Goal: Obtain resource: Download file/media

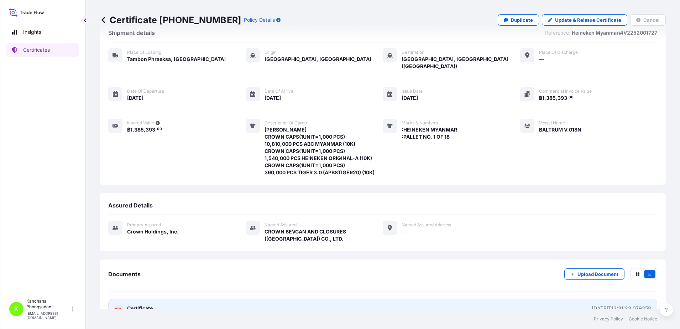
scroll to position [29, 0]
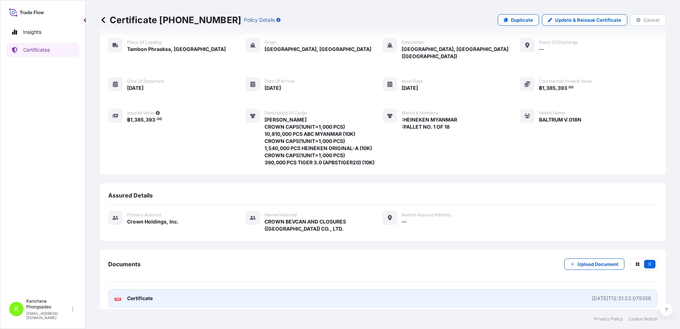
click at [162, 291] on link "PDF Certificate 2025-04-18T12:31:23.079358" at bounding box center [382, 298] width 549 height 19
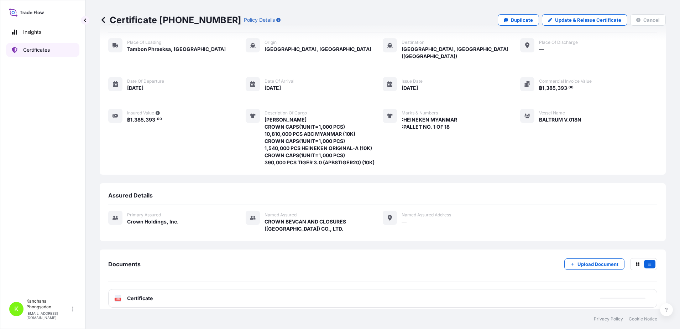
click at [31, 50] on p "Certificates" at bounding box center [36, 49] width 27 height 7
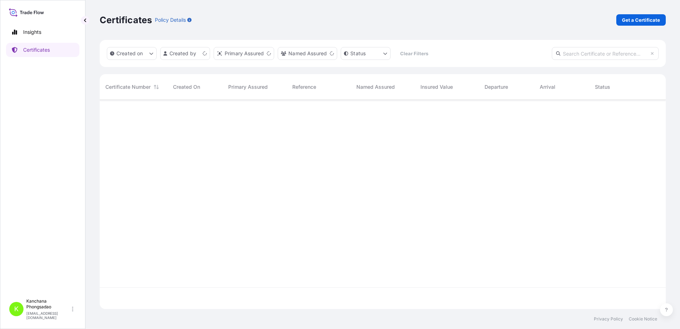
scroll to position [206, 559]
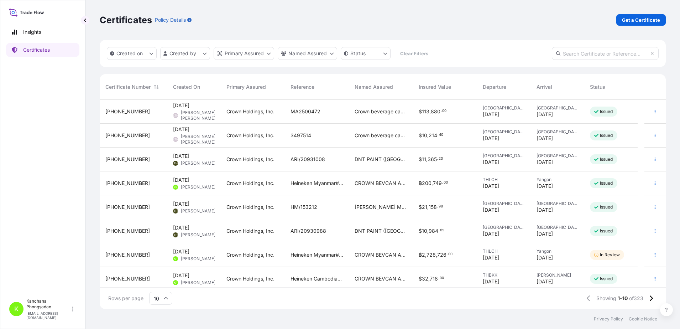
click at [131, 253] on span "31483-327-1" at bounding box center [127, 254] width 45 height 7
